Goal: Task Accomplishment & Management: Manage account settings

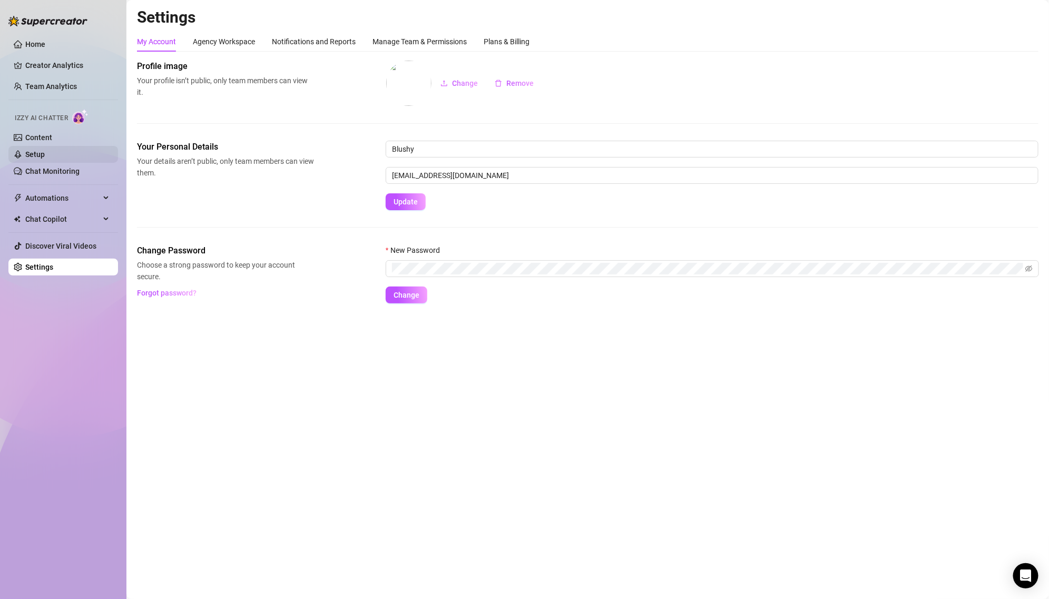
click at [45, 159] on link "Setup" at bounding box center [34, 154] width 19 height 8
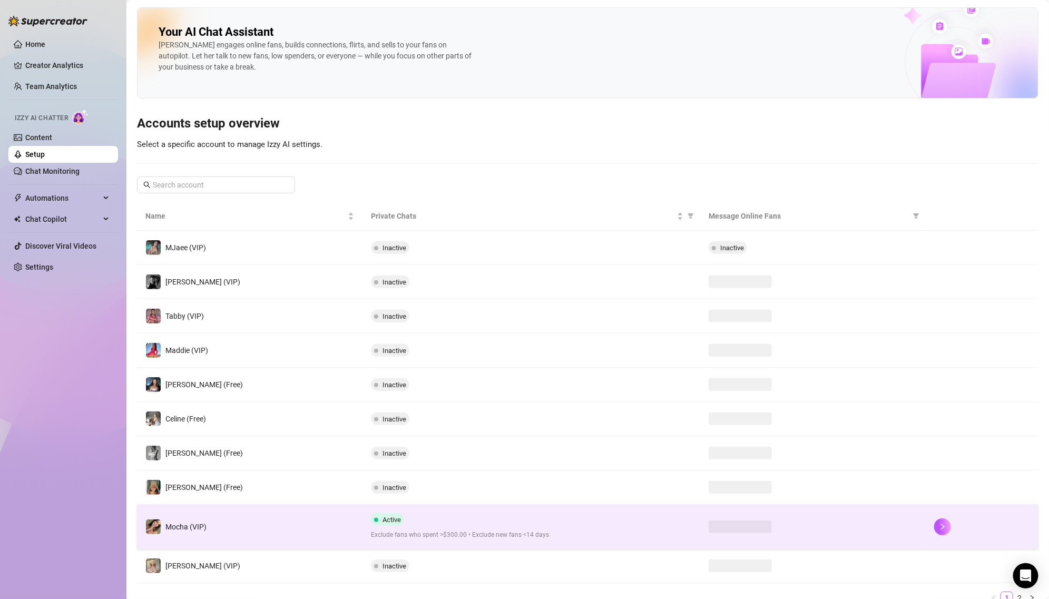
click at [329, 515] on td "Mocha (VIP)" at bounding box center [250, 527] width 226 height 44
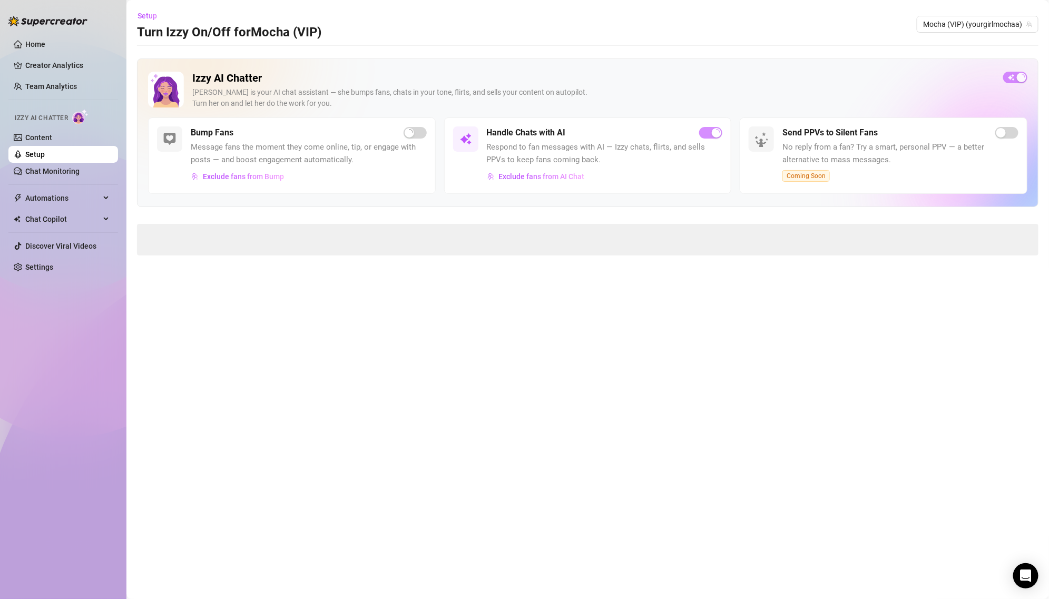
click at [732, 72] on h2 "Izzy AI Chatter" at bounding box center [593, 78] width 803 height 13
click at [709, 136] on span "button" at bounding box center [710, 133] width 23 height 12
click at [412, 133] on span "button" at bounding box center [415, 133] width 23 height 12
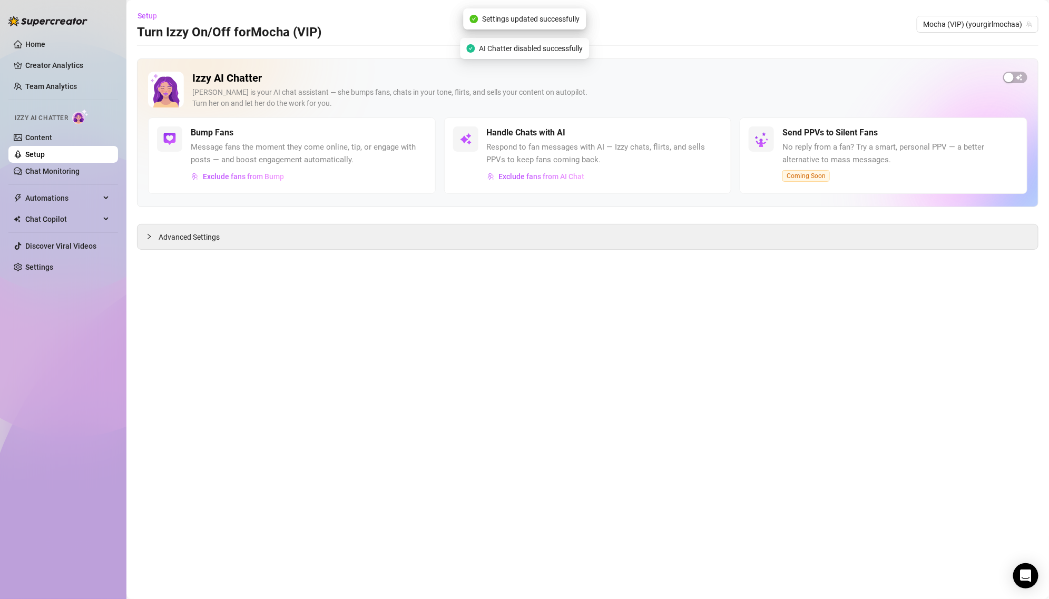
click at [611, 84] on h2 "Izzy AI Chatter" at bounding box center [593, 78] width 803 height 13
click at [69, 196] on span "Automations" at bounding box center [62, 198] width 75 height 17
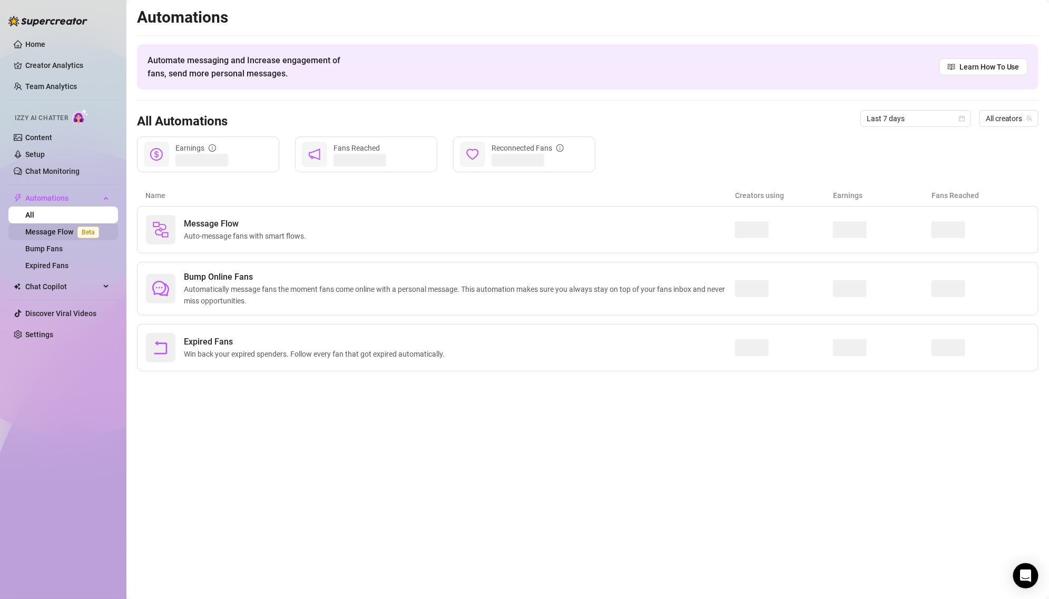
click at [69, 228] on link "Message Flow Beta" at bounding box center [64, 232] width 78 height 8
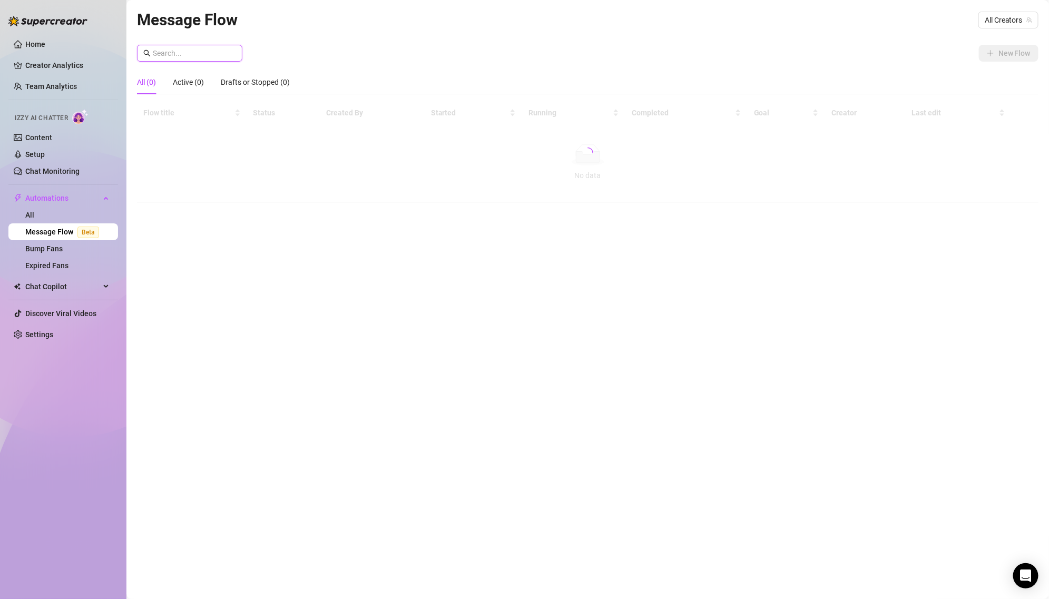
click at [214, 55] on input "text" at bounding box center [194, 53] width 83 height 12
click at [311, 171] on div at bounding box center [588, 153] width 902 height 100
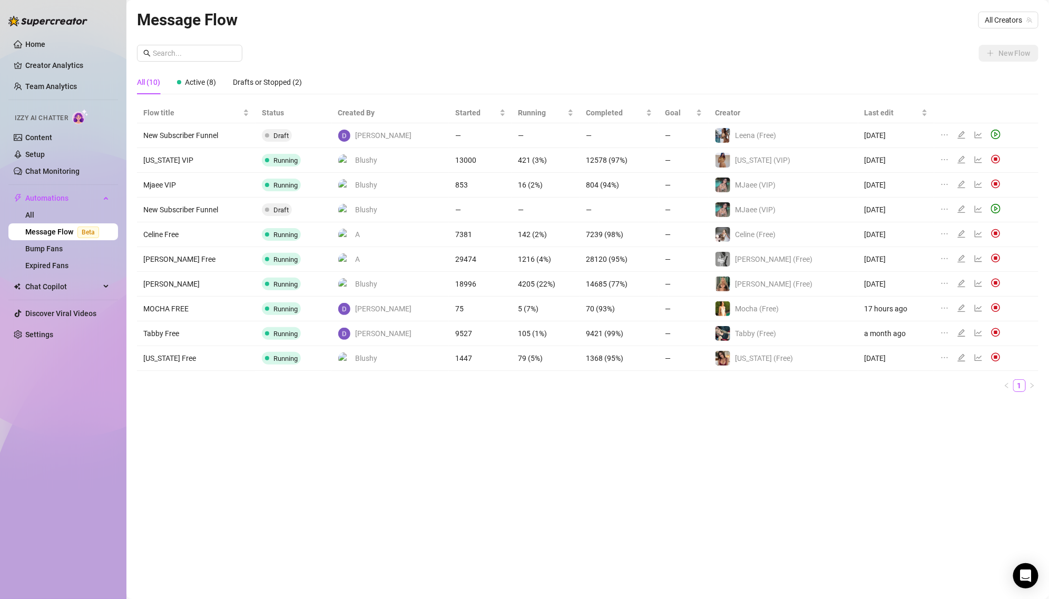
click at [957, 306] on icon "edit" at bounding box center [961, 308] width 8 height 8
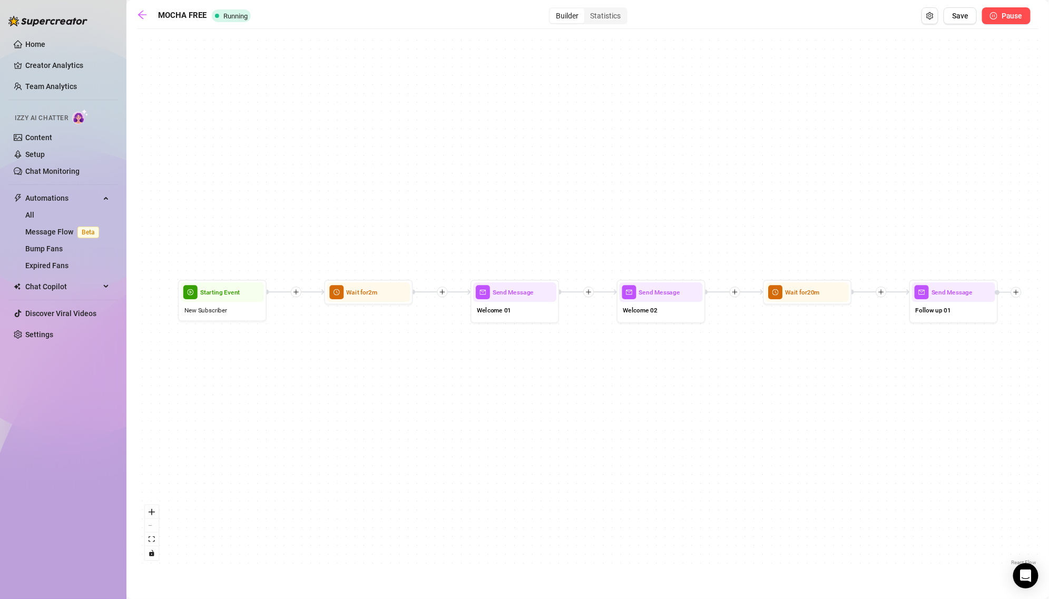
click at [1019, 14] on span "Pause" at bounding box center [1012, 16] width 21 height 8
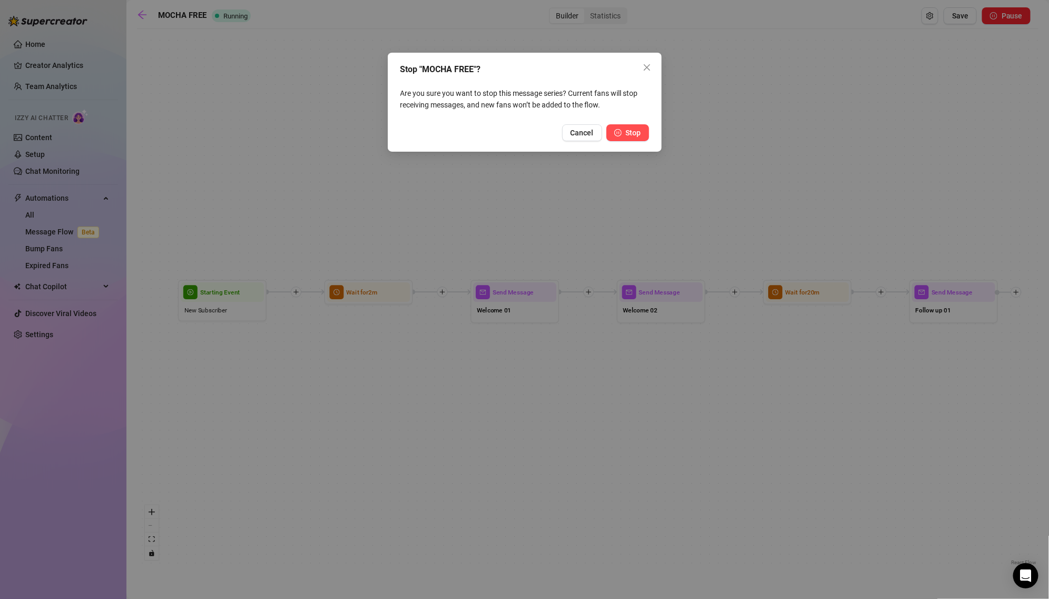
click at [631, 133] on span "Stop" at bounding box center [633, 133] width 15 height 8
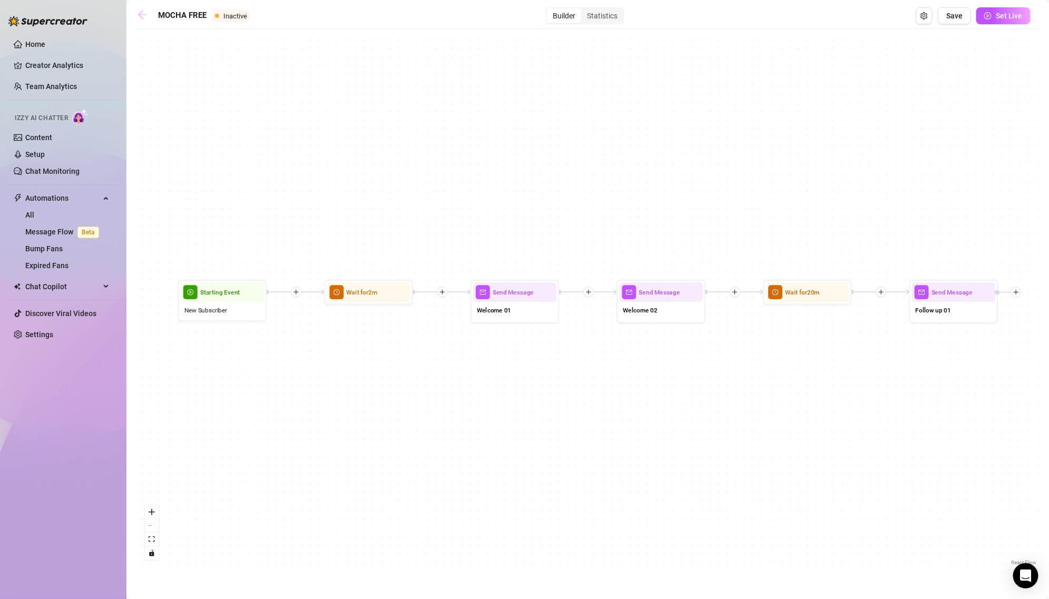
click at [141, 13] on icon "arrow-left" at bounding box center [142, 14] width 11 height 11
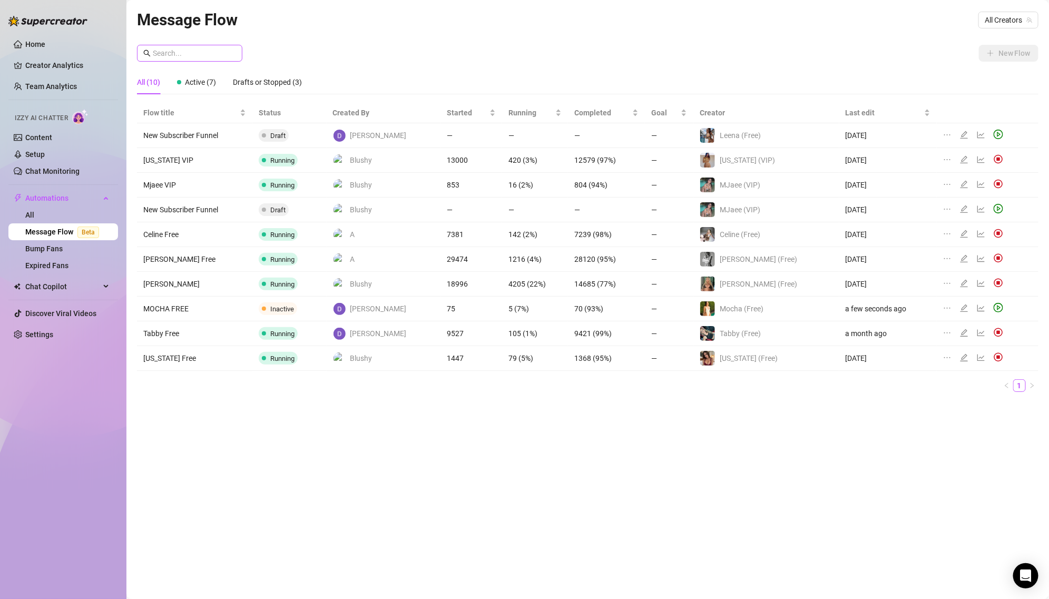
click at [208, 45] on span at bounding box center [189, 53] width 105 height 17
click at [205, 55] on input "text" at bounding box center [194, 53] width 83 height 12
type input "mocha"
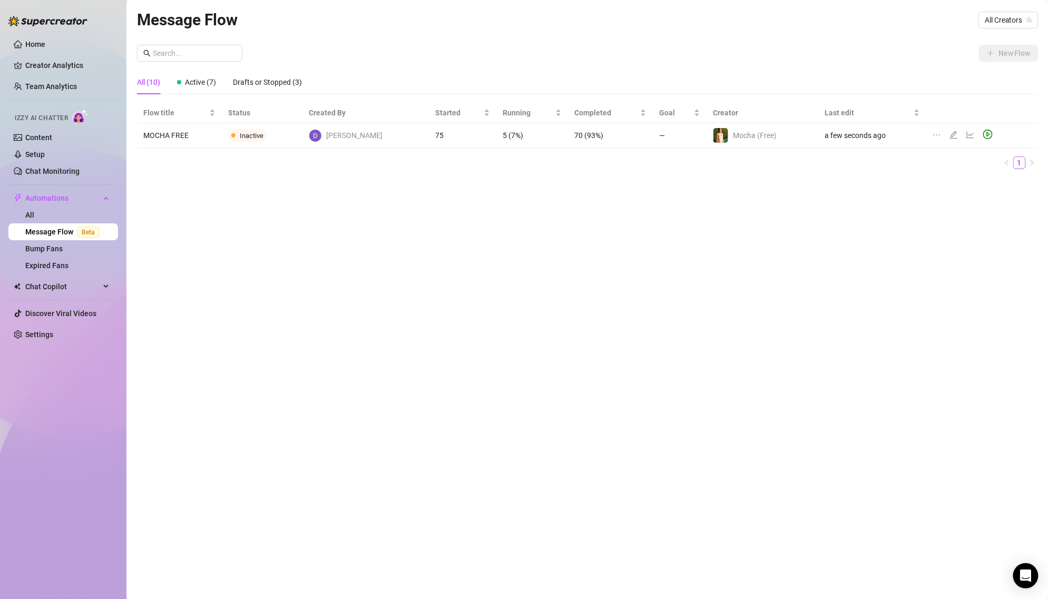
click at [263, 231] on div "Message Flow All Creators New Flow All (10) Active (7) Drafts or Stopped (3) Fl…" at bounding box center [588, 287] width 902 height 560
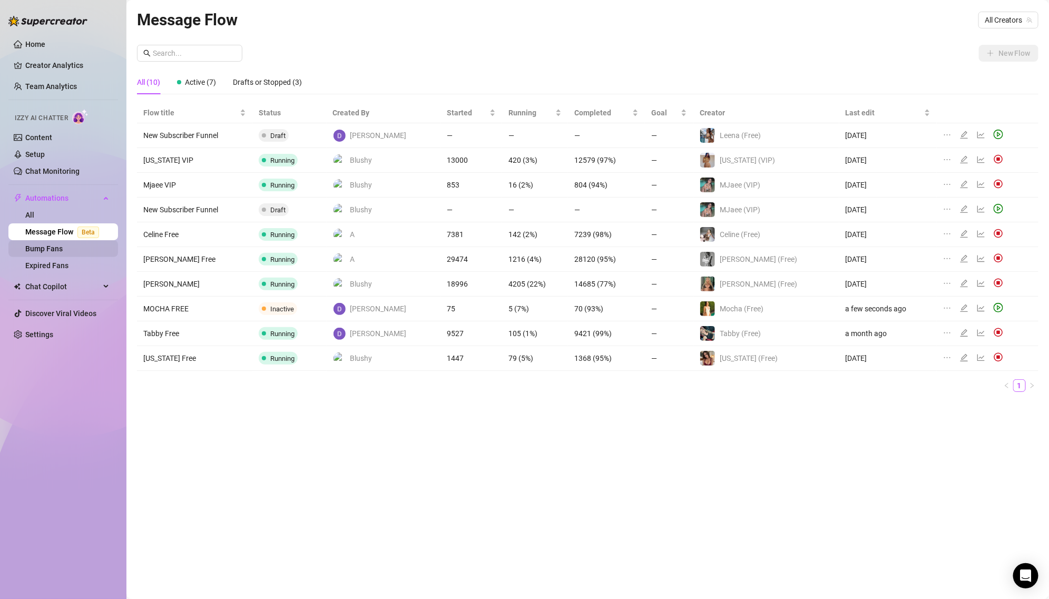
click at [63, 248] on link "Bump Fans" at bounding box center [43, 249] width 37 height 8
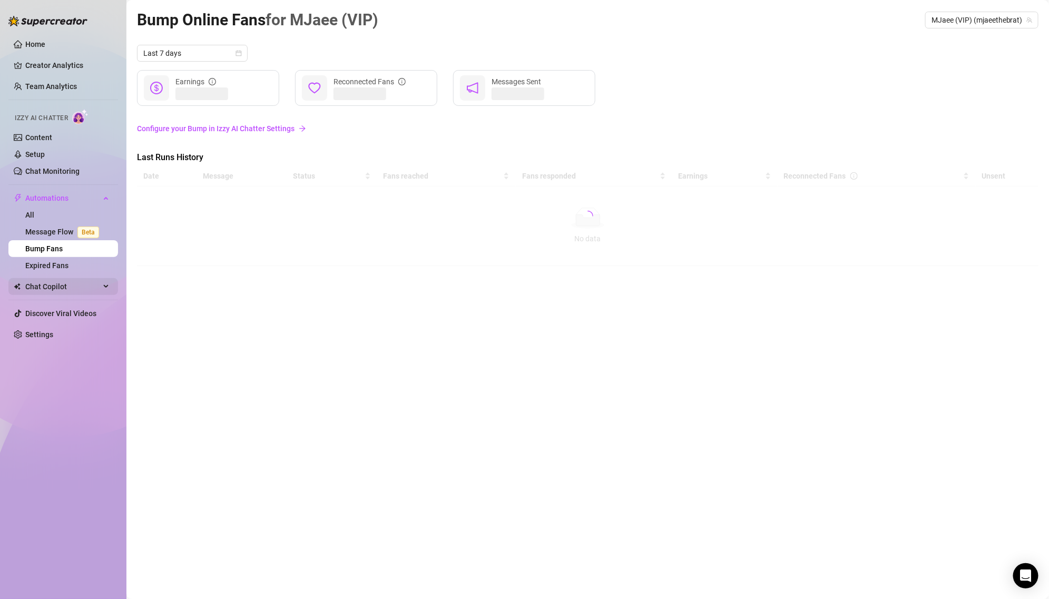
click at [65, 290] on span "Chat Copilot" at bounding box center [62, 286] width 75 height 17
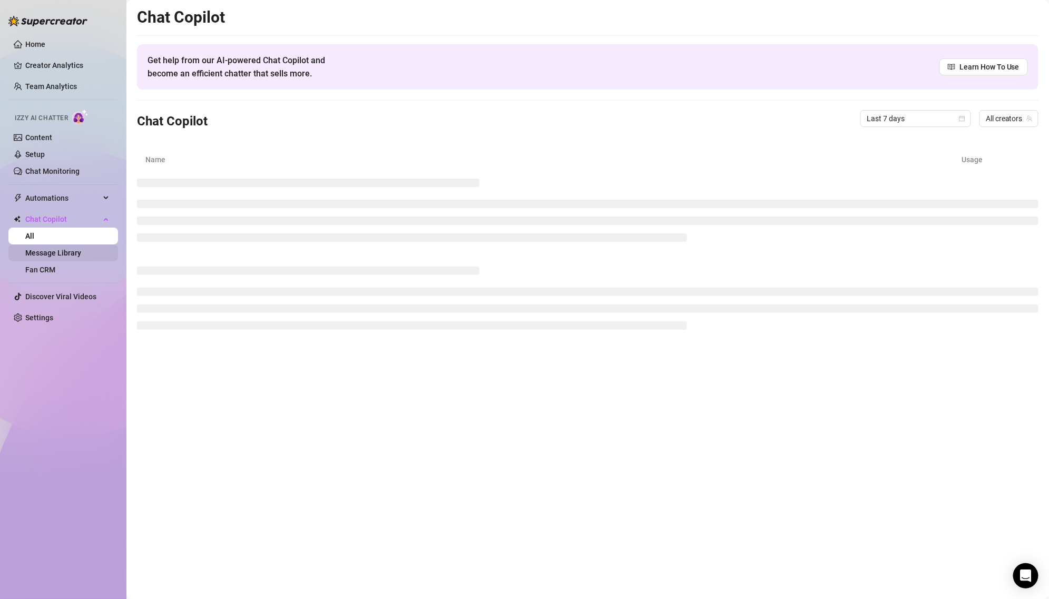
click at [74, 254] on link "Message Library" at bounding box center [53, 253] width 56 height 8
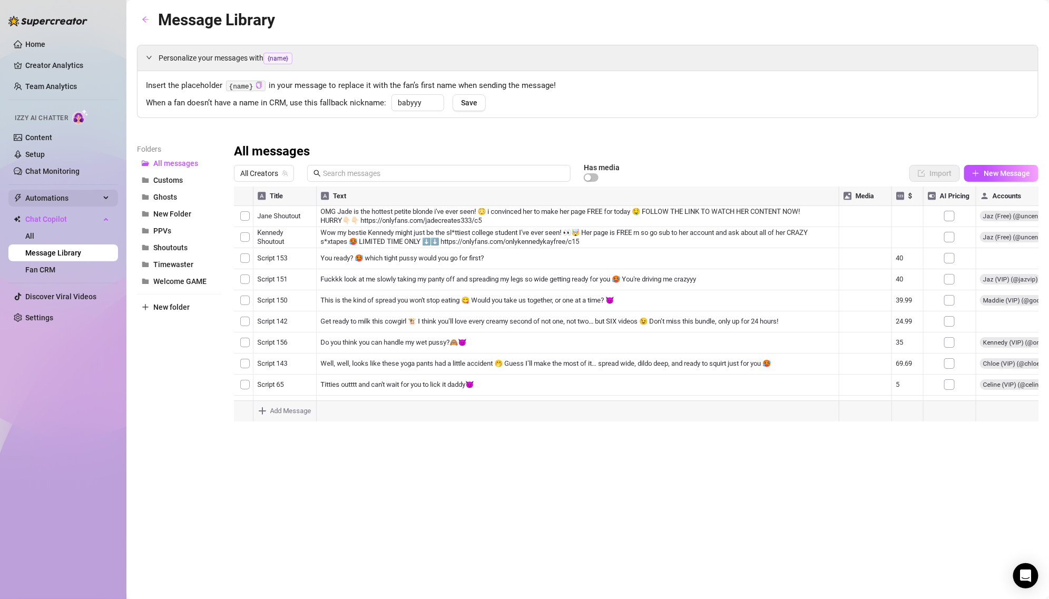
click at [77, 196] on span "Automations" at bounding box center [62, 198] width 75 height 17
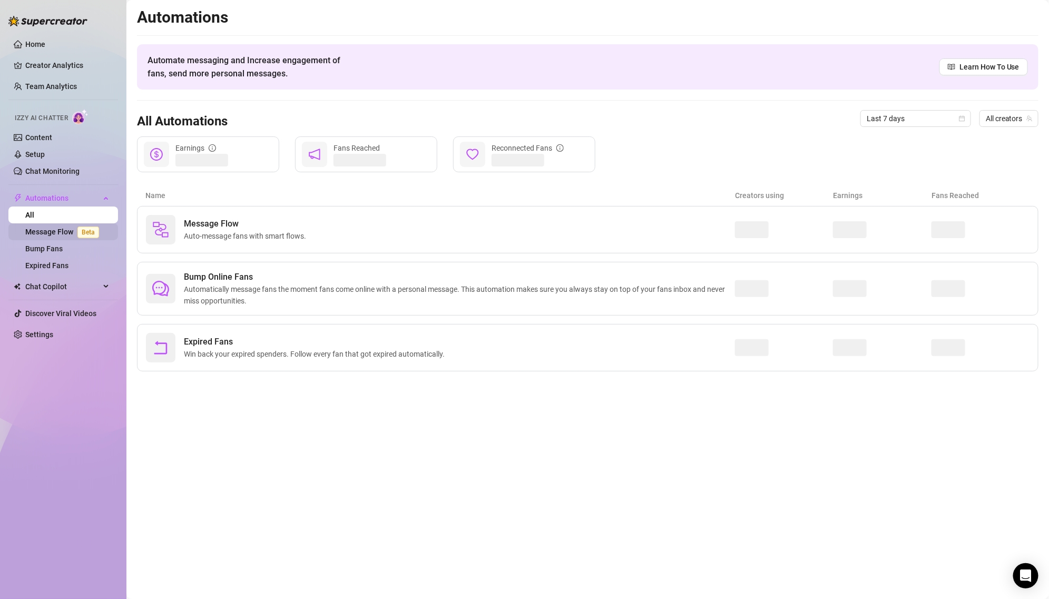
click at [70, 231] on link "Message Flow Beta" at bounding box center [64, 232] width 78 height 8
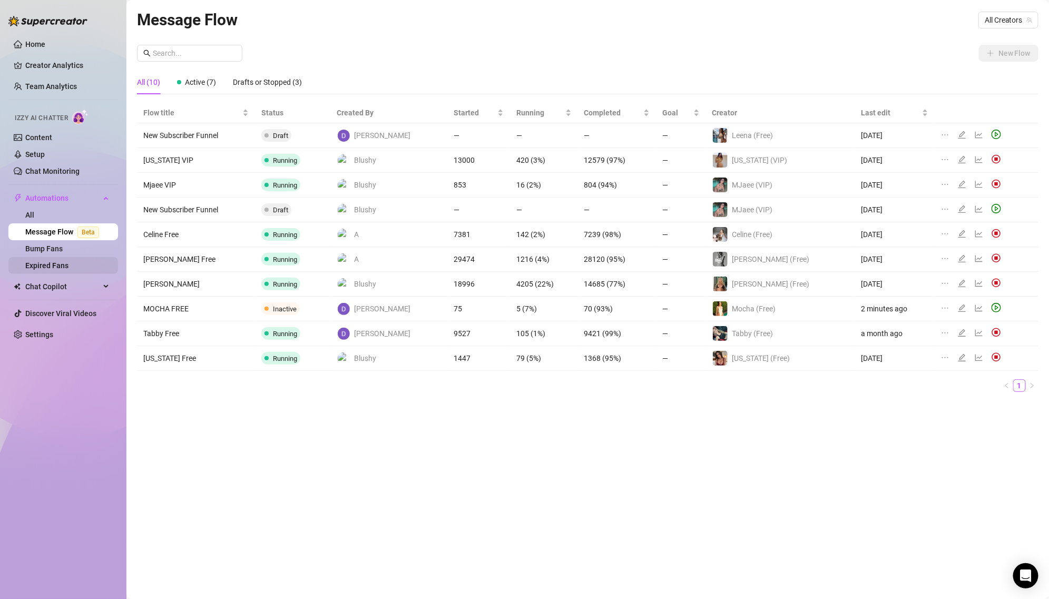
click at [66, 261] on link "Expired Fans" at bounding box center [46, 265] width 43 height 8
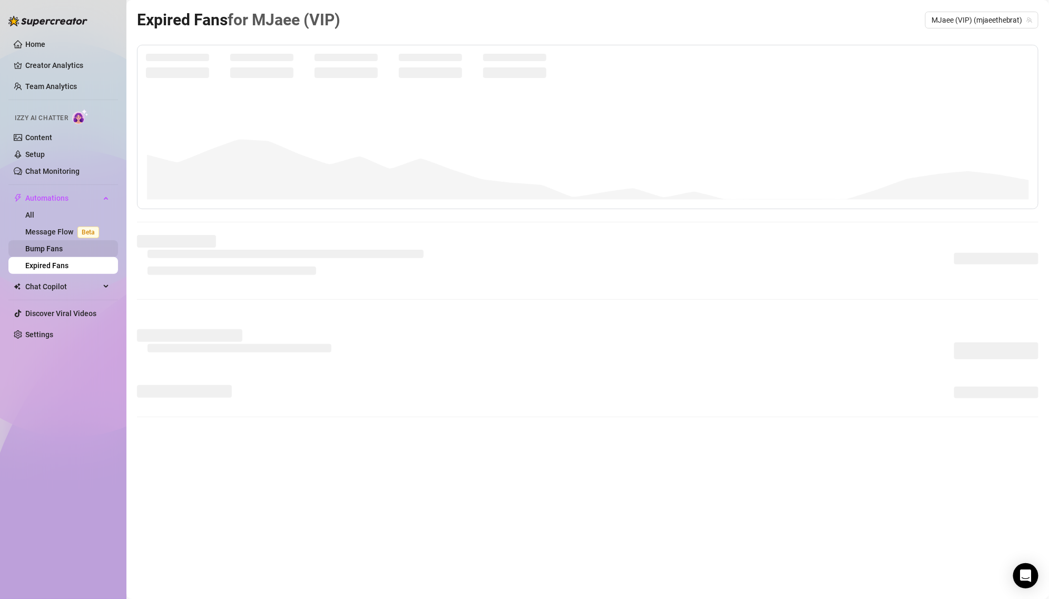
click at [63, 248] on link "Bump Fans" at bounding box center [43, 249] width 37 height 8
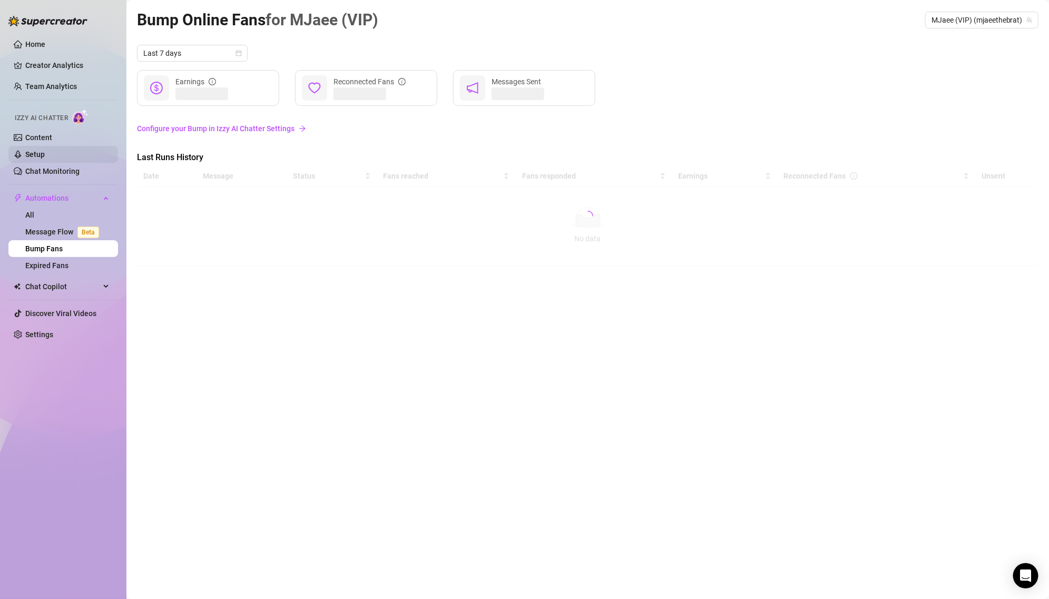
click at [45, 150] on link "Setup" at bounding box center [34, 154] width 19 height 8
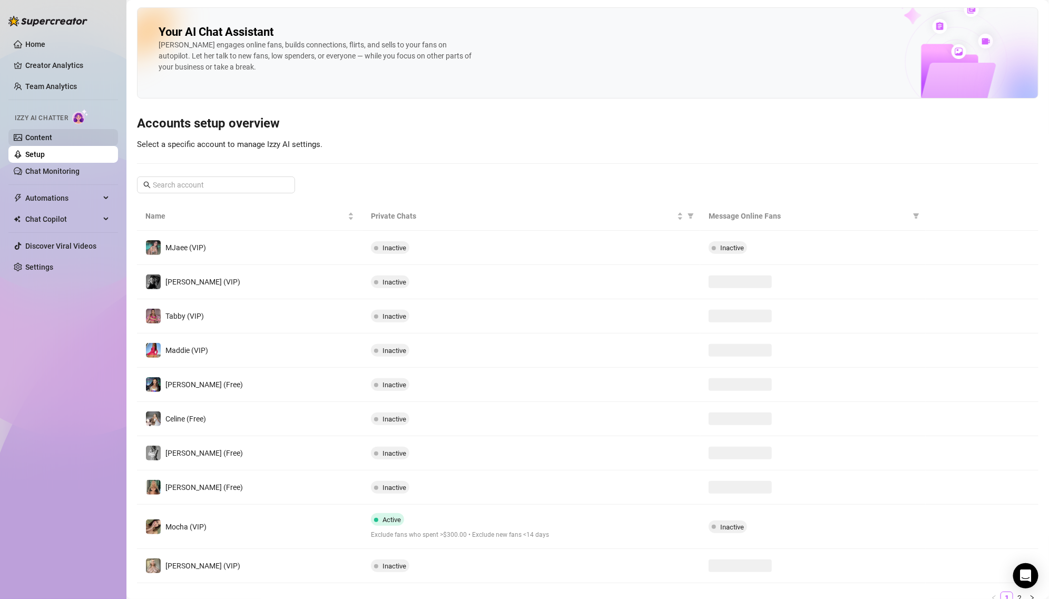
click at [52, 136] on link "Content" at bounding box center [38, 137] width 27 height 8
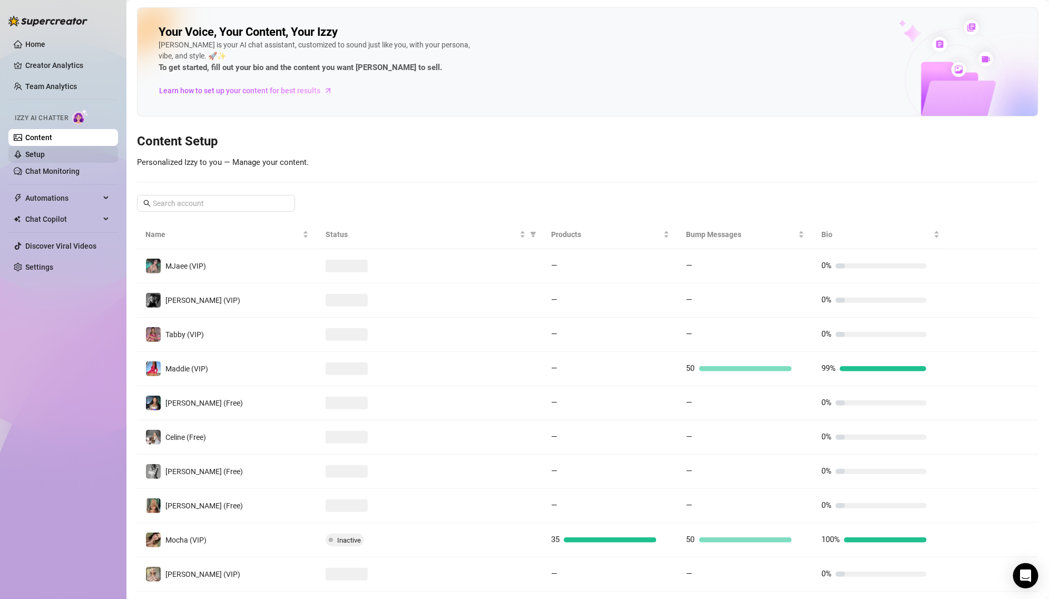
click at [45, 157] on link "Setup" at bounding box center [34, 154] width 19 height 8
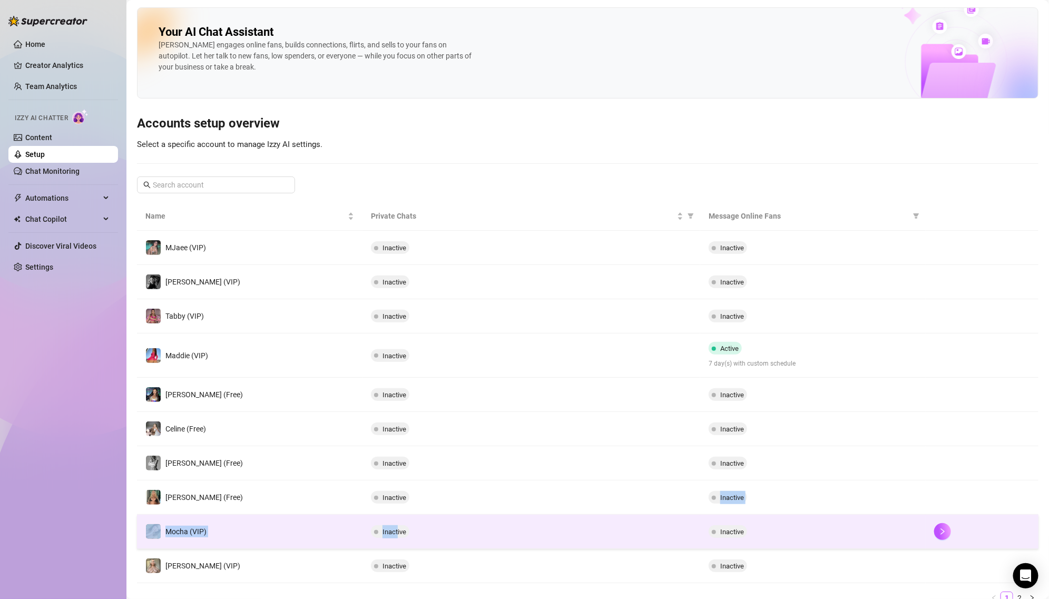
drag, startPoint x: 401, startPoint y: 511, endPoint x: 398, endPoint y: 528, distance: 17.2
click at [398, 528] on tbody "MJaee (VIP) Inactive Inactive [PERSON_NAME] (VIP) Inactive Inactive Tabby (VIP)…" at bounding box center [588, 407] width 902 height 353
click at [398, 528] on span "Inactive" at bounding box center [395, 532] width 24 height 8
